Goal: Navigation & Orientation: Find specific page/section

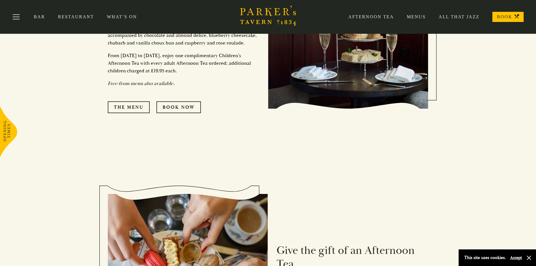
scroll to position [253, 0]
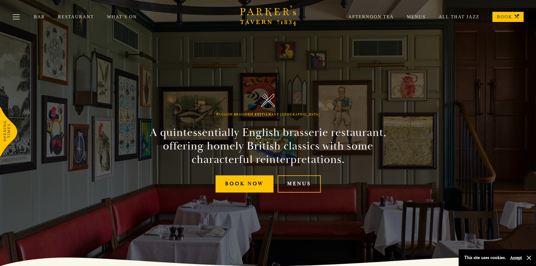
click at [461, 17] on link "All That Jazz" at bounding box center [453, 17] width 54 height 6
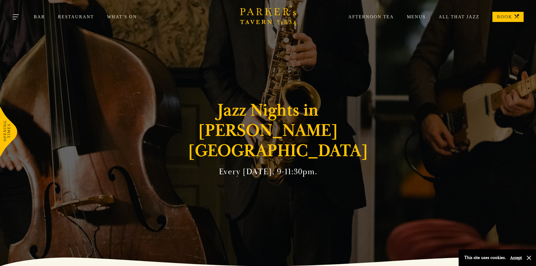
click at [17, 16] on button "Toggle navigation" at bounding box center [16, 18] width 24 height 24
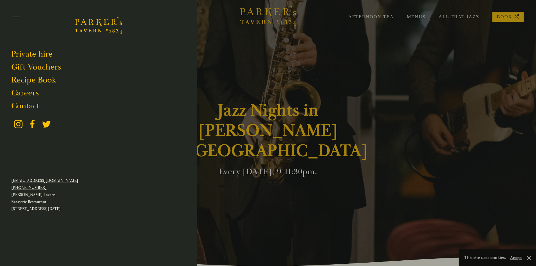
click at [14, 16] on button "Toggle navigation" at bounding box center [16, 18] width 24 height 24
